Goal: Task Accomplishment & Management: Use online tool/utility

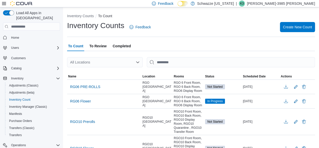
click at [110, 59] on div "All Locations" at bounding box center [105, 62] width 76 height 10
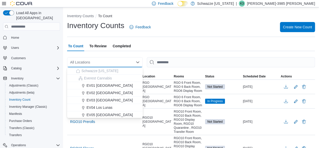
click at [110, 59] on div "All Locations" at bounding box center [105, 62] width 76 height 10
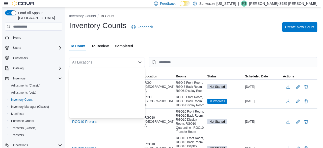
scroll to position [250, 0]
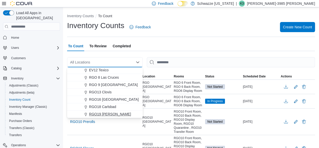
click at [94, 114] on span "RGO19 Hobbs" at bounding box center [110, 113] width 42 height 5
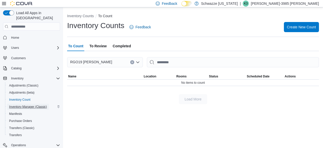
click at [29, 104] on span "Inventory Manager (Classic)" at bounding box center [28, 106] width 38 height 4
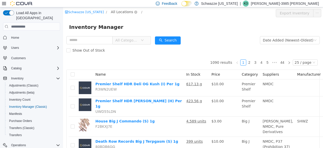
drag, startPoint x: 124, startPoint y: 10, endPoint x: 118, endPoint y: 12, distance: 5.4
click at [118, 12] on span "All Locations" at bounding box center [122, 12] width 22 height 6
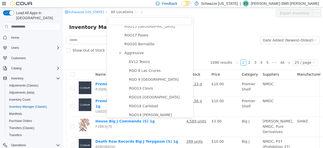
scroll to position [277, 0]
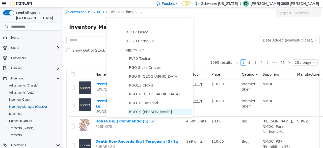
click at [136, 110] on span "RGO19 Hobbs" at bounding box center [150, 112] width 43 height 4
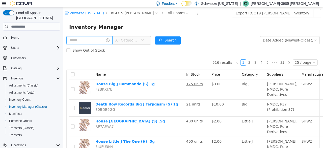
click at [93, 40] on input "text" at bounding box center [89, 40] width 46 height 8
type input "**********"
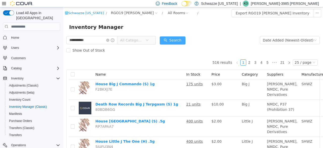
click at [181, 42] on button "Search" at bounding box center [173, 40] width 26 height 8
